Goal: Task Accomplishment & Management: Manage account settings

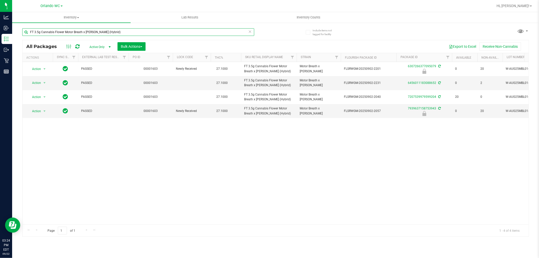
click at [112, 30] on input "FT 3.5g Cannabis Flower Motor Breath x Mike Larry (Hybrid)" at bounding box center [138, 32] width 232 height 8
click at [255, 192] on div "Action Action Edit attributes Global inventory Locate package Package audit log…" at bounding box center [275, 143] width 506 height 162
drag, startPoint x: 244, startPoint y: 170, endPoint x: 232, endPoint y: 173, distance: 13.1
click at [244, 169] on div "Action Action Edit attributes Global inventory Locate package Package audit log…" at bounding box center [275, 143] width 506 height 162
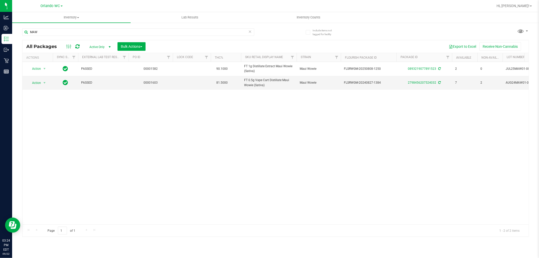
click at [247, 156] on div "Action Action Adjust qty Create package Edit attributes Global inventory Locate…" at bounding box center [275, 143] width 506 height 162
click at [269, 110] on div "Action Action Adjust qty Create package Edit attributes Global inventory Locate…" at bounding box center [275, 143] width 506 height 162
click at [267, 110] on div "Action Action Adjust qty Create package Edit attributes Global inventory Locate…" at bounding box center [275, 143] width 506 height 162
click at [255, 108] on div "Action Action Adjust qty Create package Edit attributes Global inventory Locate…" at bounding box center [275, 143] width 506 height 162
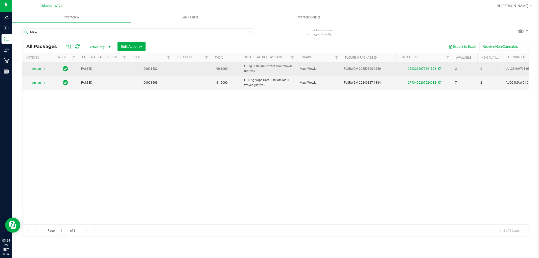
drag, startPoint x: 195, startPoint y: 82, endPoint x: 155, endPoint y: 63, distance: 44.3
click at [193, 82] on td at bounding box center [192, 83] width 38 height 14
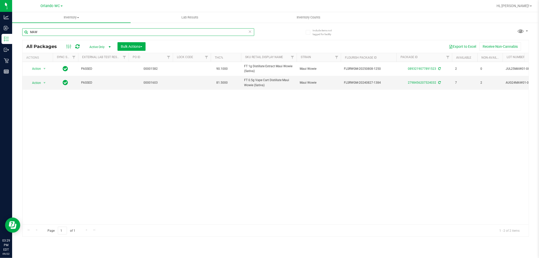
click at [59, 32] on input "MAW" at bounding box center [138, 32] width 232 height 8
type input "M"
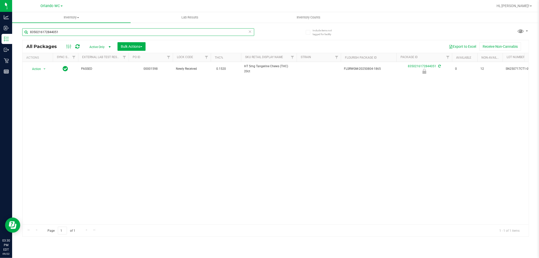
type input "8350216172844051"
click at [256, 134] on div "Action Action Edit attributes Global inventory Locate package Package audit log…" at bounding box center [275, 143] width 506 height 162
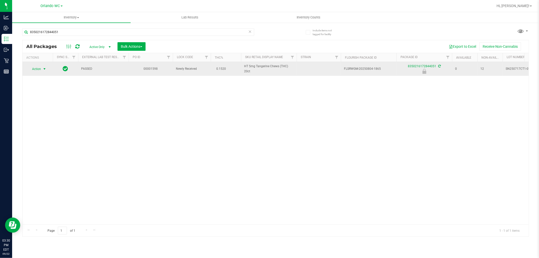
click at [44, 71] on span "select" at bounding box center [44, 69] width 4 height 4
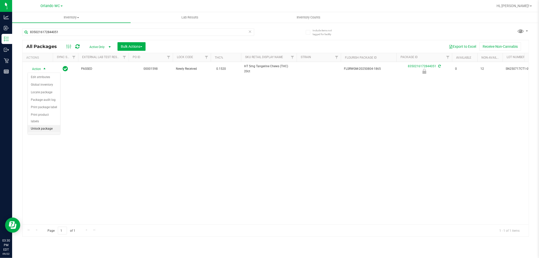
click at [47, 132] on li "Unlock package" at bounding box center [44, 129] width 32 height 8
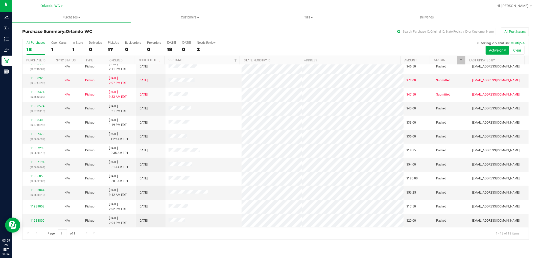
scroll to position [89, 0]
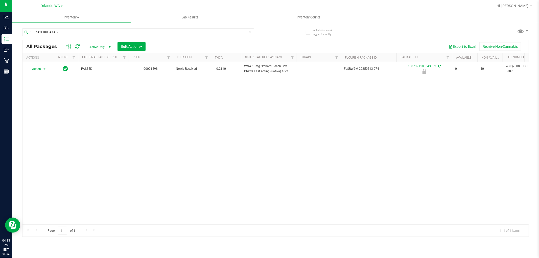
type input "1307391100043332"
click at [251, 135] on div "Action Action Edit attributes Global inventory Locate package Package audit log…" at bounding box center [275, 143] width 506 height 162
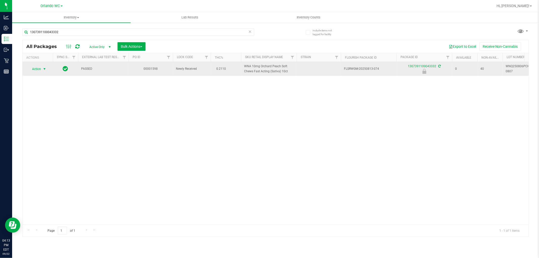
click at [42, 69] on span "select" at bounding box center [44, 69] width 4 height 4
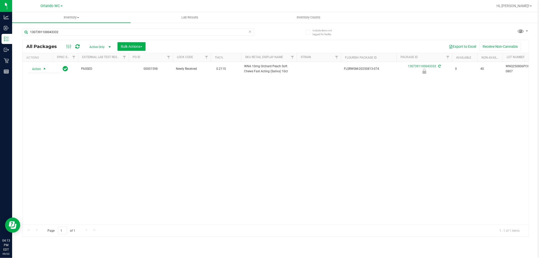
click at [38, 135] on div "Action Action Edit attributes Global inventory Locate package Package audit log…" at bounding box center [275, 143] width 506 height 162
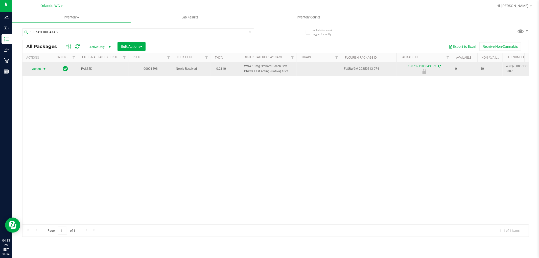
click at [44, 69] on span "select" at bounding box center [44, 69] width 4 height 4
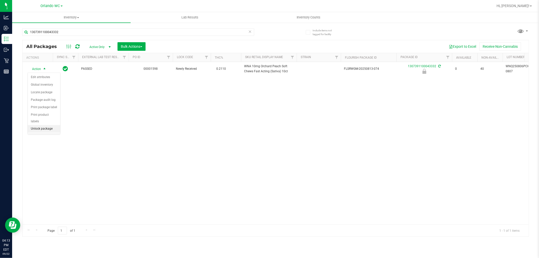
click at [51, 127] on li "Unlock package" at bounding box center [44, 129] width 32 height 8
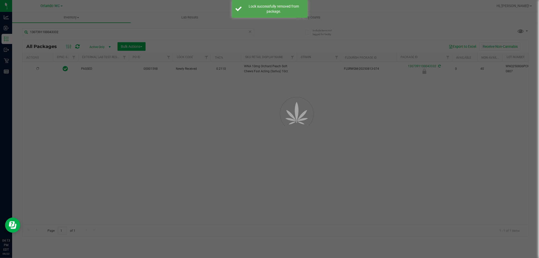
click at [139, 140] on div at bounding box center [269, 129] width 539 height 258
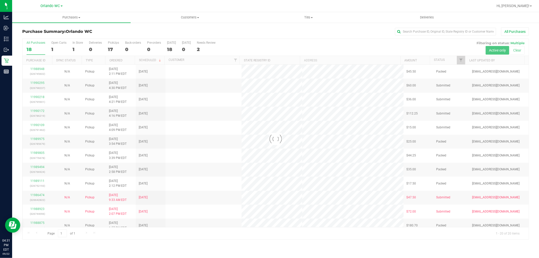
click at [268, 103] on div at bounding box center [275, 139] width 506 height 200
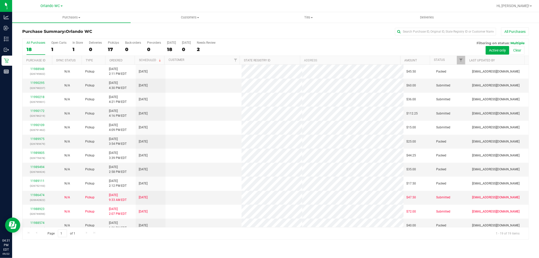
scroll to position [104, 0]
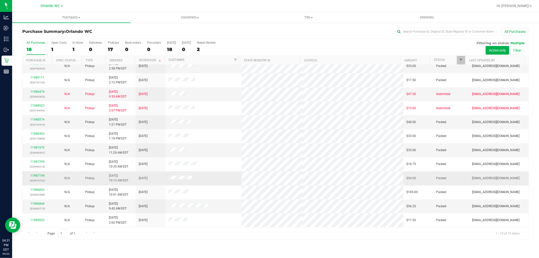
click at [138, 173] on td "9/22/2025" at bounding box center [151, 178] width 30 height 14
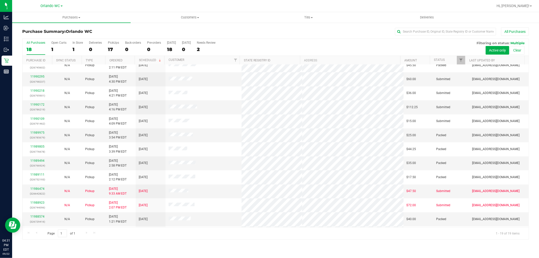
scroll to position [0, 0]
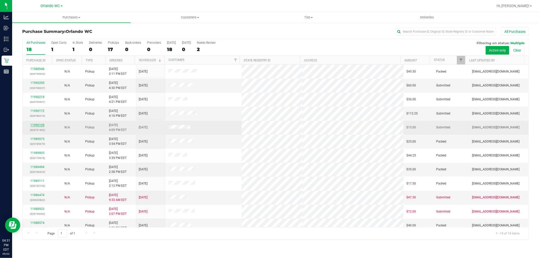
click at [40, 124] on link "11990109" at bounding box center [37, 125] width 14 height 4
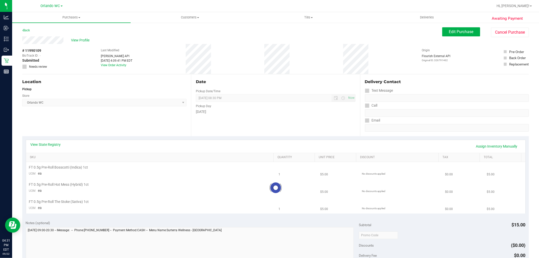
click at [123, 80] on div "Location" at bounding box center [104, 82] width 164 height 6
click at [170, 186] on div "FT 0.5g Pre-Roll Hot Mess (Hybrid) 1ct" at bounding box center [160, 186] width 222 height 5
click at [297, 61] on div "# 11990109 BioTrack ID: - Submitted Needs review Last Modified Jane API Sep 22,…" at bounding box center [275, 59] width 506 height 30
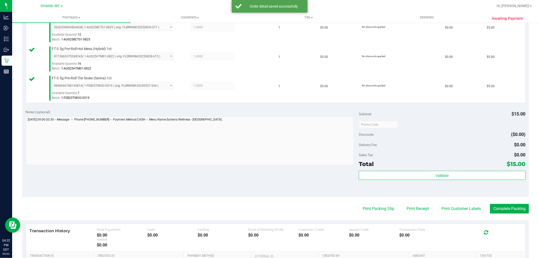
scroll to position [214, 0]
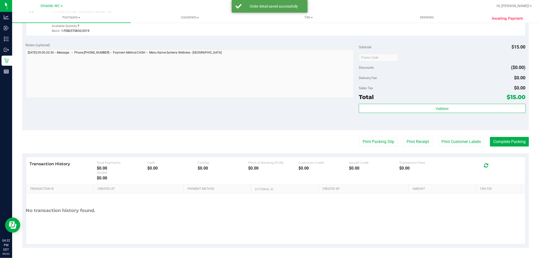
click at [431, 82] on div "Subtotal $15.00 Discounts ($0.00) Delivery Fee $0.00 Sales Tax $0.00 Total $15.…" at bounding box center [442, 84] width 166 height 84
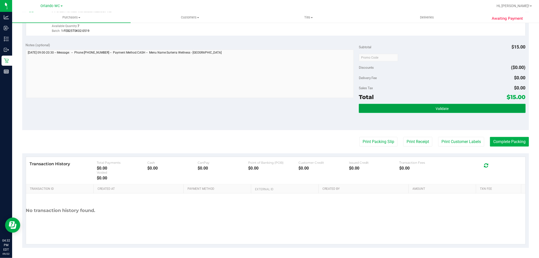
click at [376, 111] on button "Validate" at bounding box center [442, 108] width 166 height 9
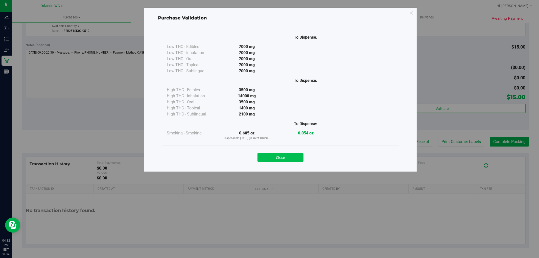
click at [285, 160] on button "Close" at bounding box center [280, 157] width 46 height 9
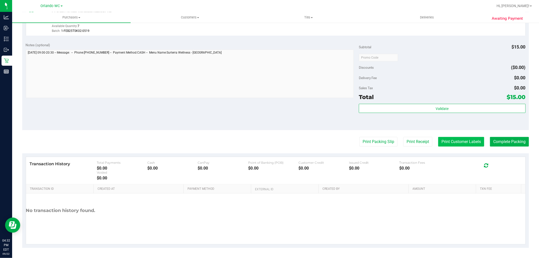
click at [461, 140] on button "Print Customer Labels" at bounding box center [461, 142] width 46 height 10
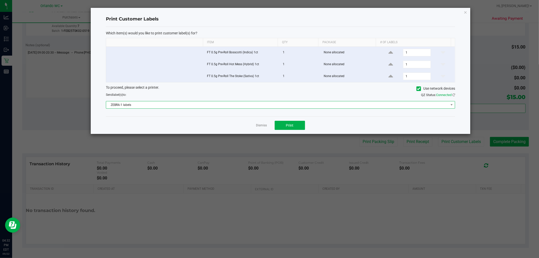
click at [274, 102] on span "ZEBRA-1 labels" at bounding box center [277, 104] width 342 height 7
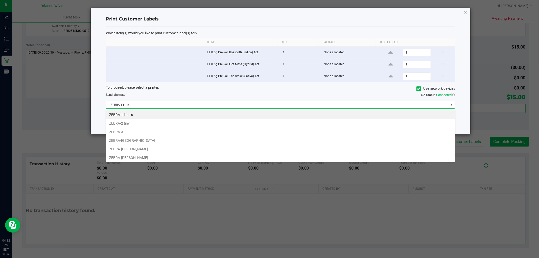
scroll to position [8, 349]
click at [128, 128] on li "ZEBRA-3" at bounding box center [280, 132] width 348 height 9
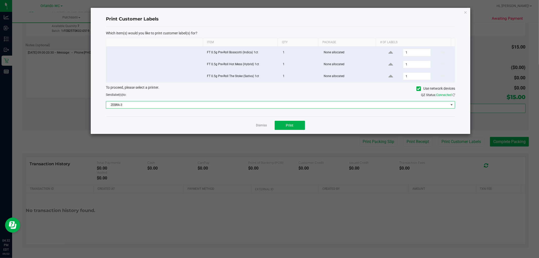
click at [192, 106] on span "ZEBRA-3" at bounding box center [277, 104] width 342 height 7
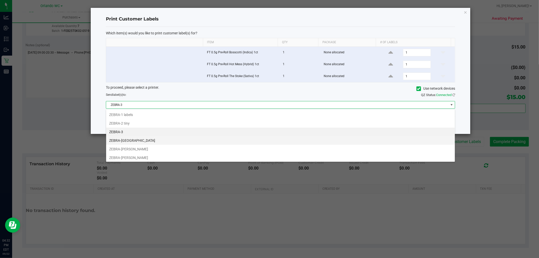
click at [136, 142] on li "ZEBRA-MADAGASCAR" at bounding box center [280, 140] width 348 height 9
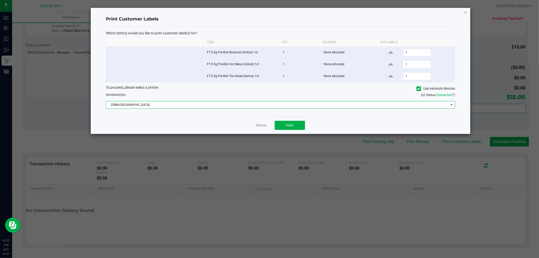
click at [179, 107] on span "ZEBRA-MADAGASCAR" at bounding box center [277, 104] width 342 height 7
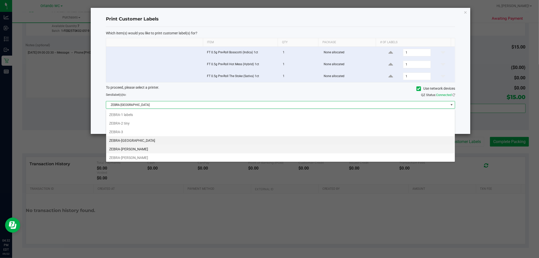
click at [128, 149] on li "ZEBRA-RODNEY-ATKINS" at bounding box center [280, 149] width 348 height 9
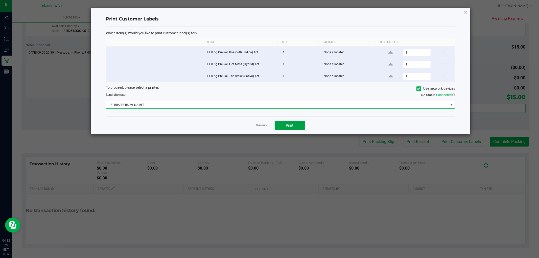
click at [299, 128] on button "Print" at bounding box center [289, 125] width 30 height 9
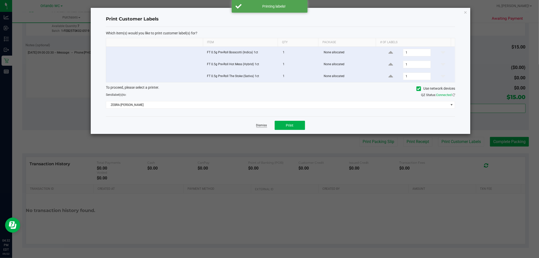
click at [263, 128] on link "Dismiss" at bounding box center [261, 125] width 11 height 4
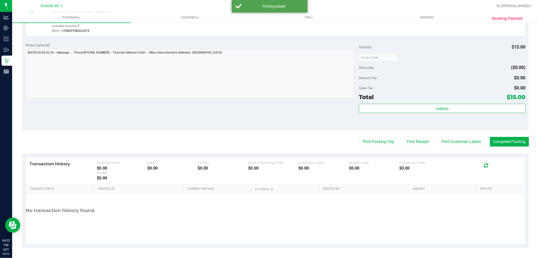
click at [238, 116] on div "Notes (optional) Subtotal $15.00 Discounts ($0.00) Delivery Fee $0.00 Sales Tax…" at bounding box center [275, 84] width 506 height 91
click at [236, 115] on div "Notes (optional) Subtotal $15.00 Discounts ($0.00) Delivery Fee $0.00 Sales Tax…" at bounding box center [275, 84] width 506 height 91
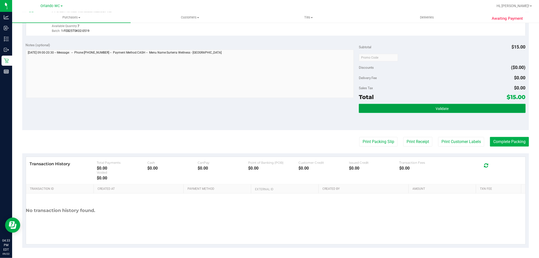
click at [464, 106] on button "Validate" at bounding box center [442, 108] width 166 height 9
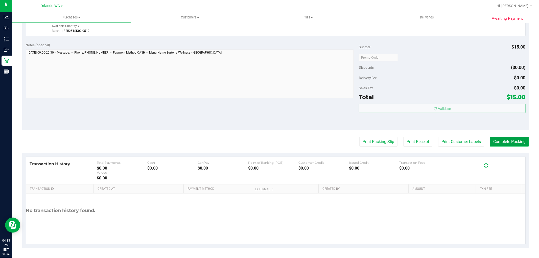
click at [505, 142] on button "Complete Packing" at bounding box center [509, 142] width 39 height 10
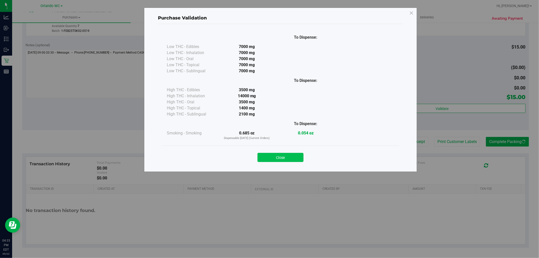
click at [286, 156] on button "Close" at bounding box center [280, 157] width 46 height 9
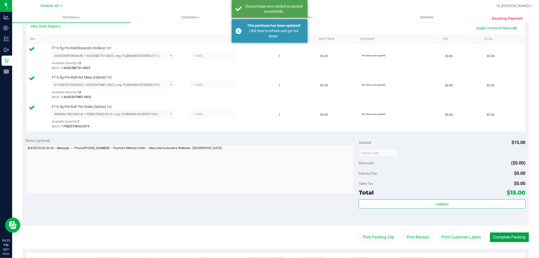
scroll to position [0, 0]
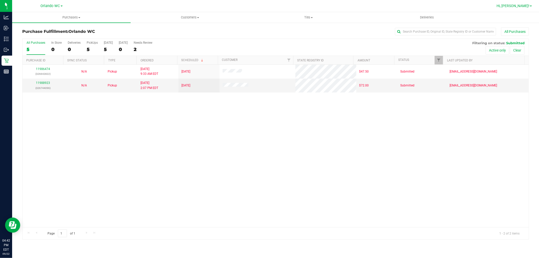
click at [523, 4] on span "Hi, [PERSON_NAME]!" at bounding box center [512, 6] width 33 height 4
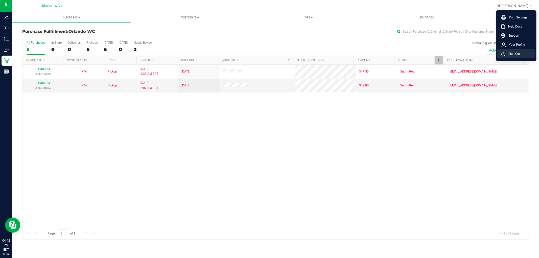
click at [517, 56] on li "Sign Out" at bounding box center [516, 53] width 38 height 9
